Goal: Complete application form

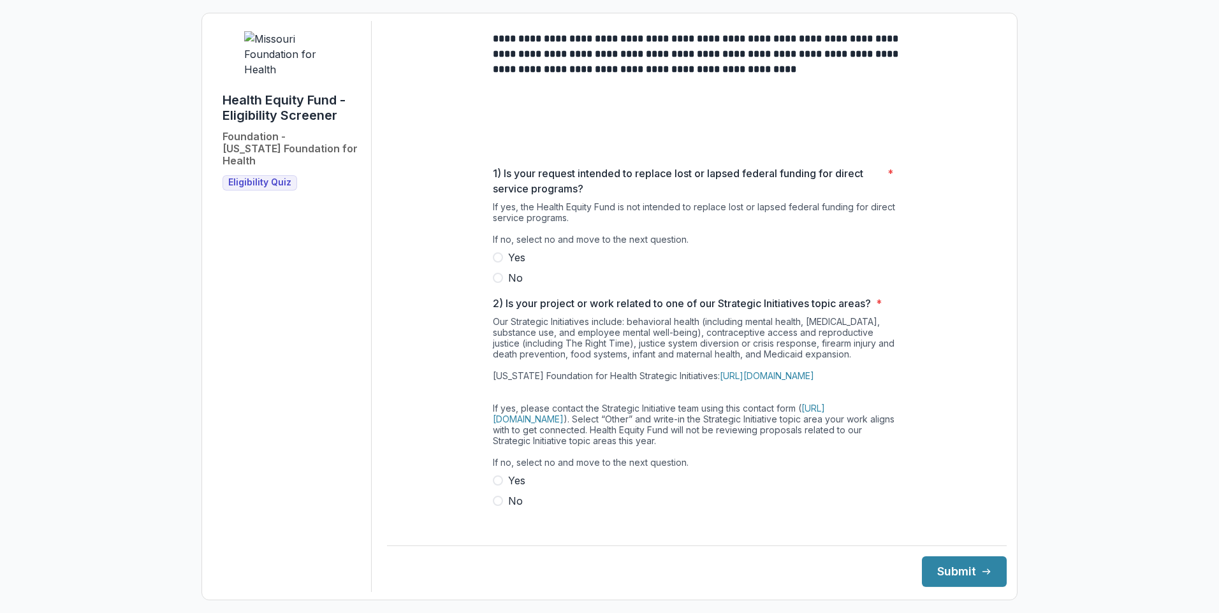
click at [493, 283] on span at bounding box center [498, 278] width 10 height 10
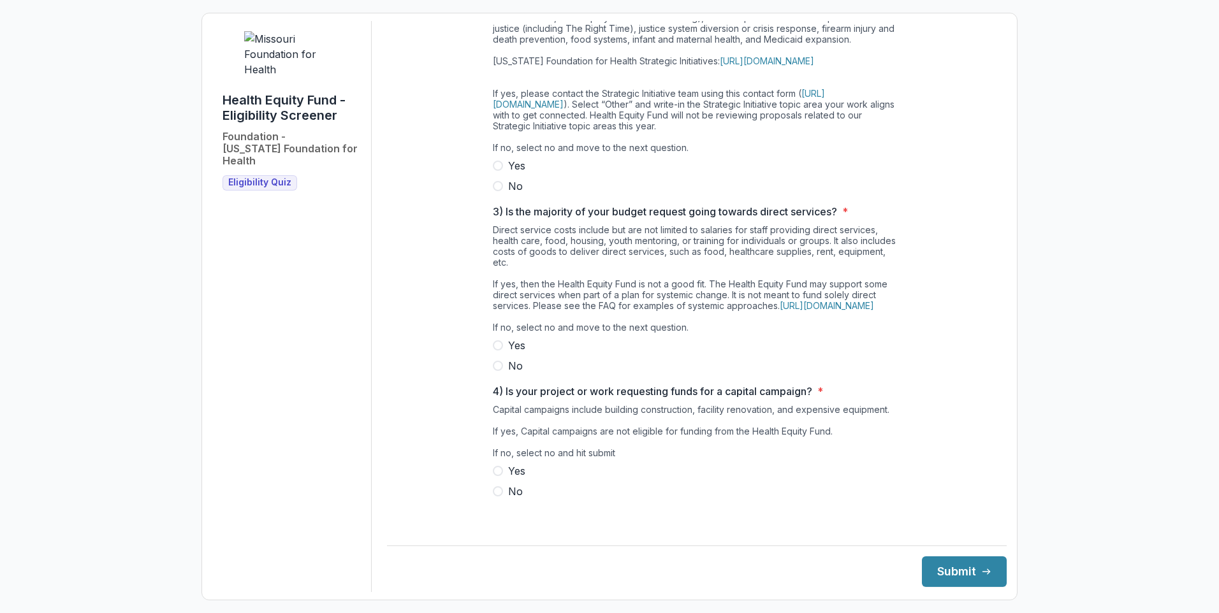
scroll to position [510, 0]
click at [493, 191] on span at bounding box center [498, 186] width 10 height 10
click at [493, 361] on span at bounding box center [498, 366] width 10 height 10
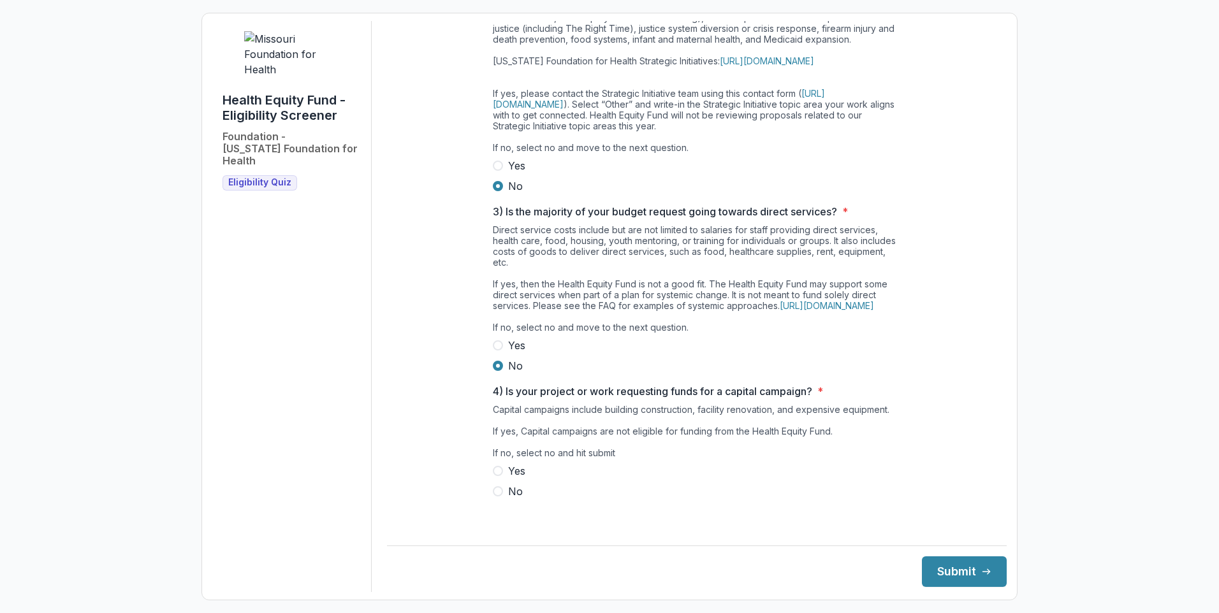
click at [493, 497] on span at bounding box center [498, 491] width 10 height 10
click at [935, 557] on button "Submit" at bounding box center [964, 572] width 85 height 31
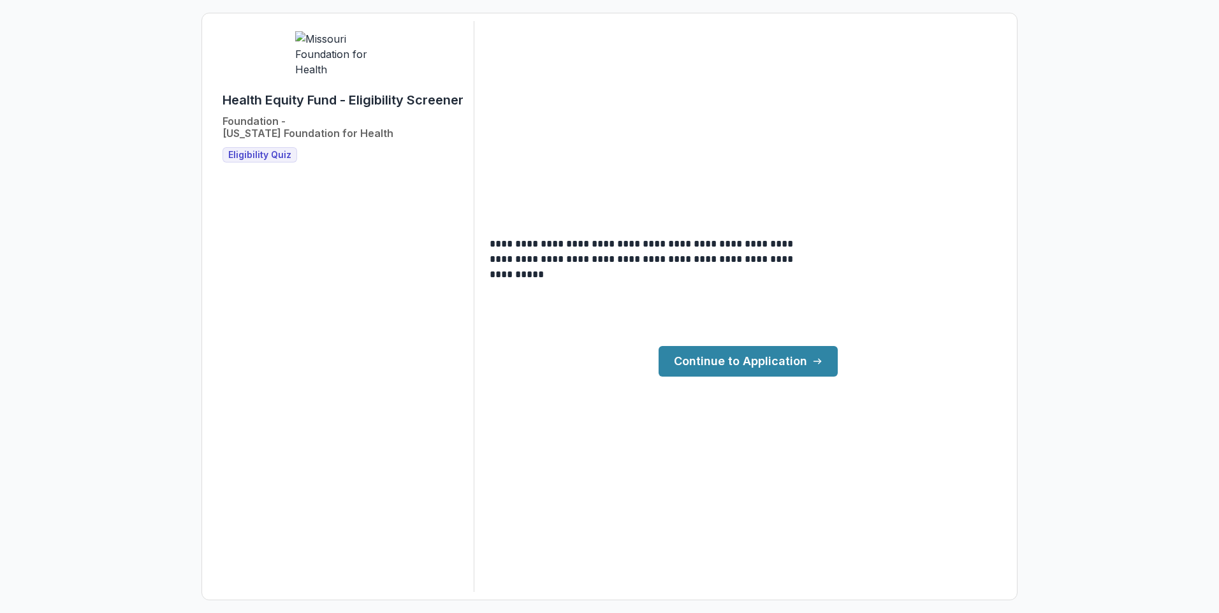
click at [825, 366] on link "Continue to Application" at bounding box center [748, 361] width 179 height 31
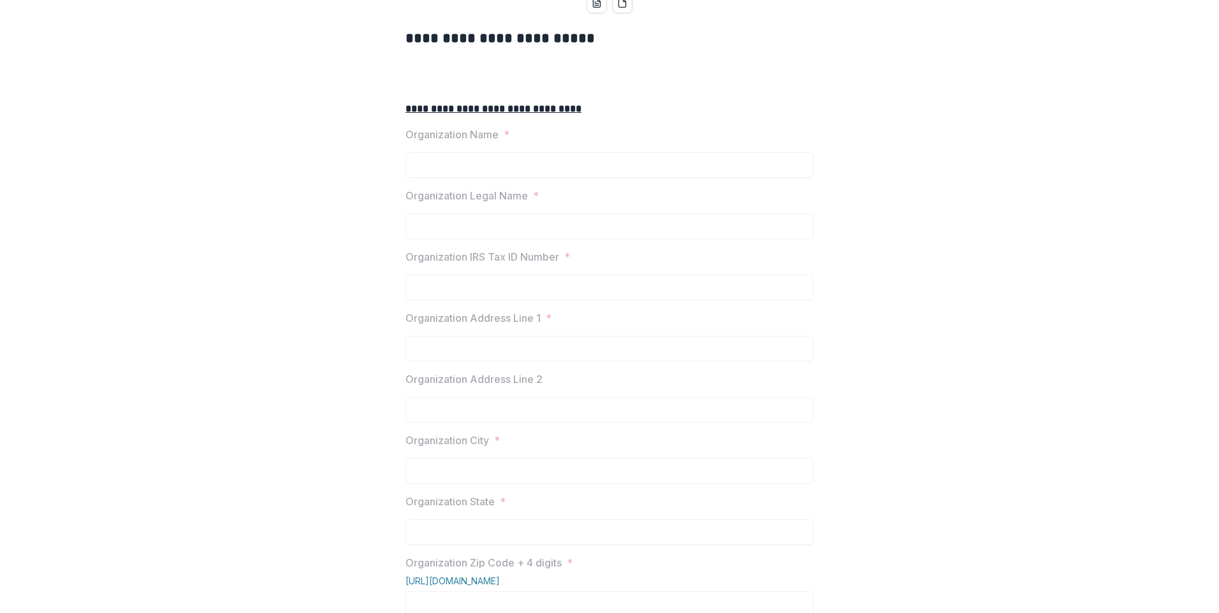
scroll to position [128, 0]
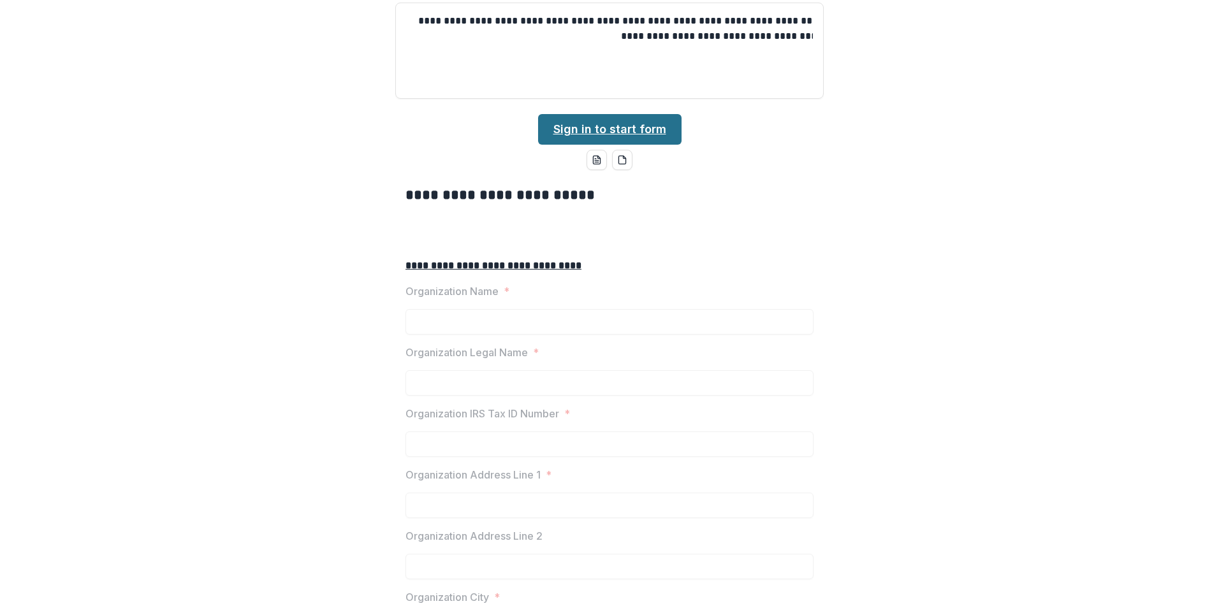
click at [638, 145] on link "Sign in to start form" at bounding box center [609, 129] width 143 height 31
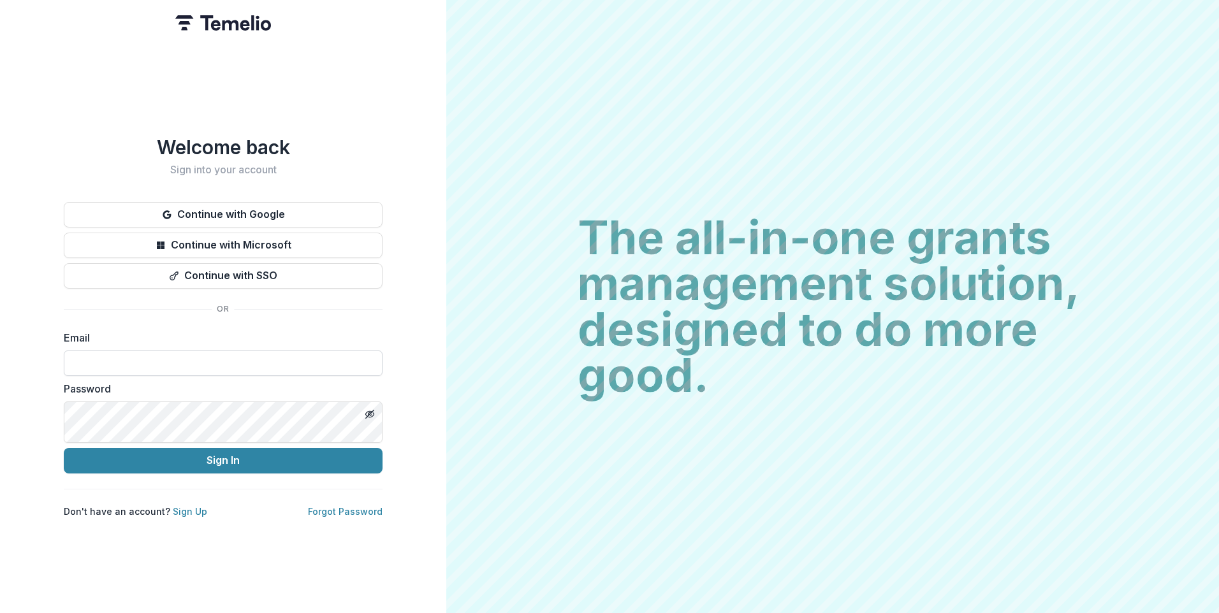
click at [383, 376] on input at bounding box center [223, 364] width 319 height 26
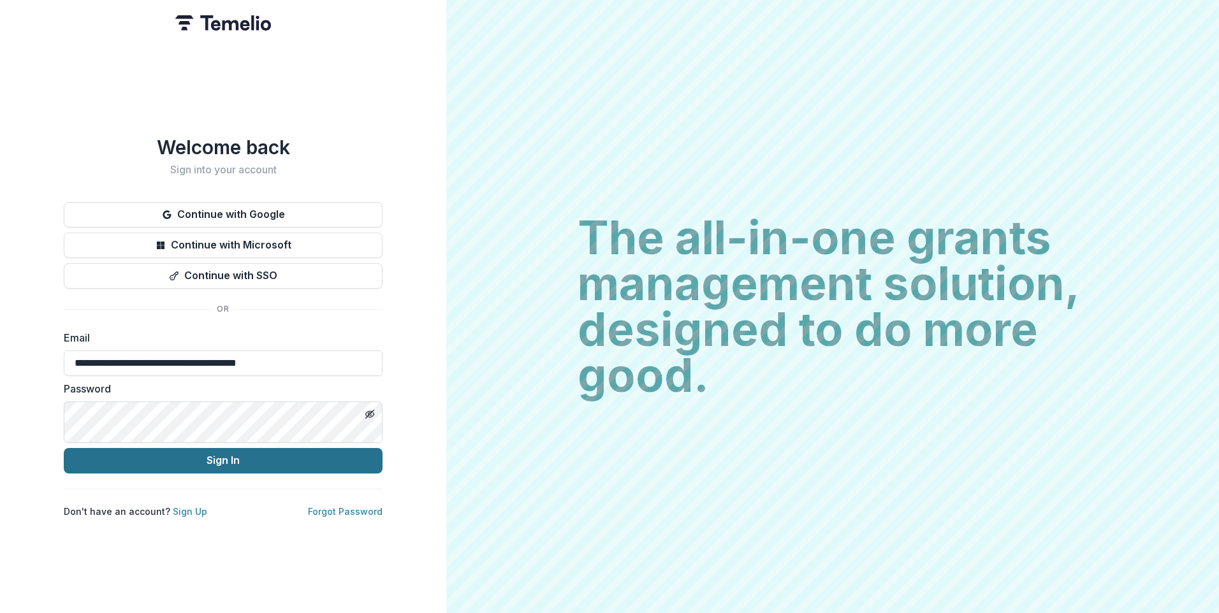
click at [383, 474] on button "Sign In" at bounding box center [223, 461] width 319 height 26
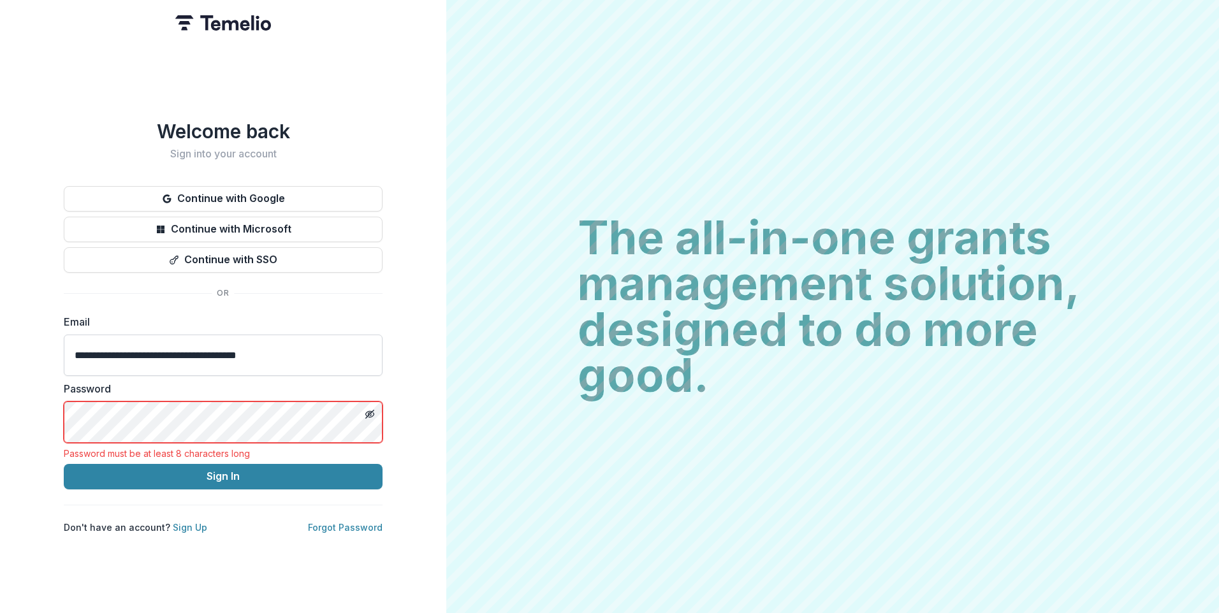
scroll to position [0, 80]
drag, startPoint x: 464, startPoint y: 437, endPoint x: 762, endPoint y: 429, distance: 298.5
click at [383, 376] on input "**********" at bounding box center [223, 355] width 319 height 41
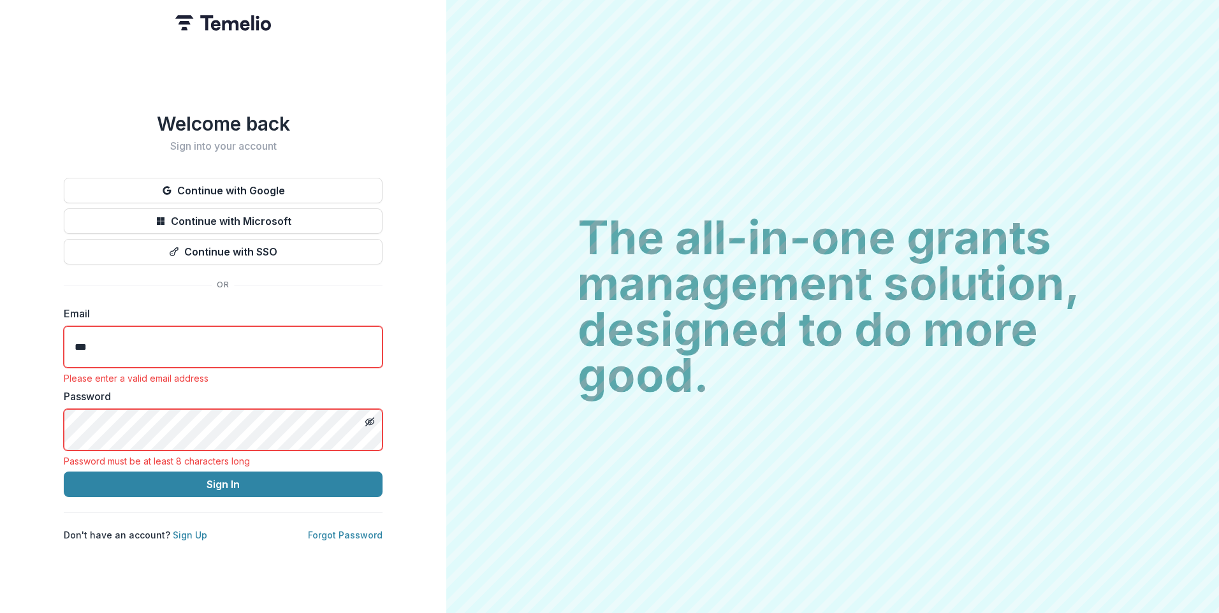
type input "**********"
